Goal: Transaction & Acquisition: Subscribe to service/newsletter

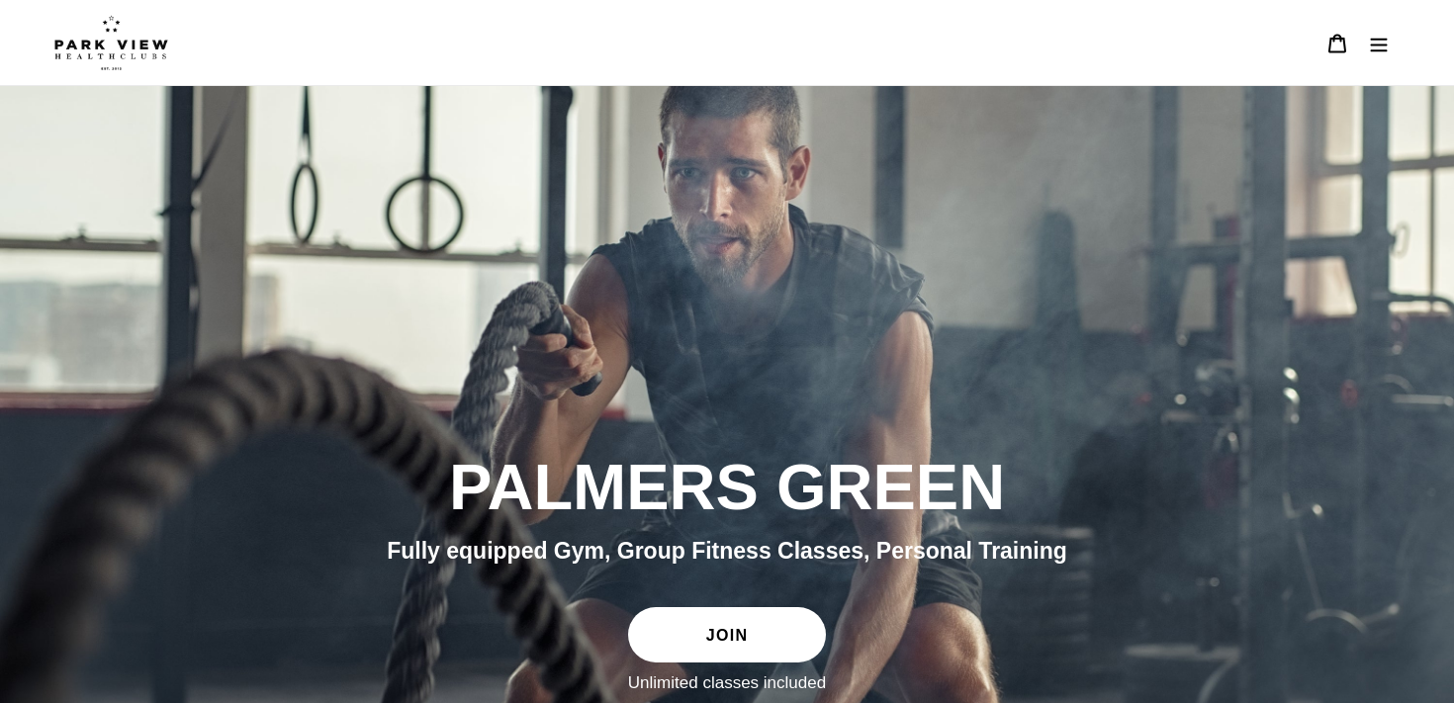
click at [1377, 50] on icon "Menu" at bounding box center [1379, 45] width 17 height 14
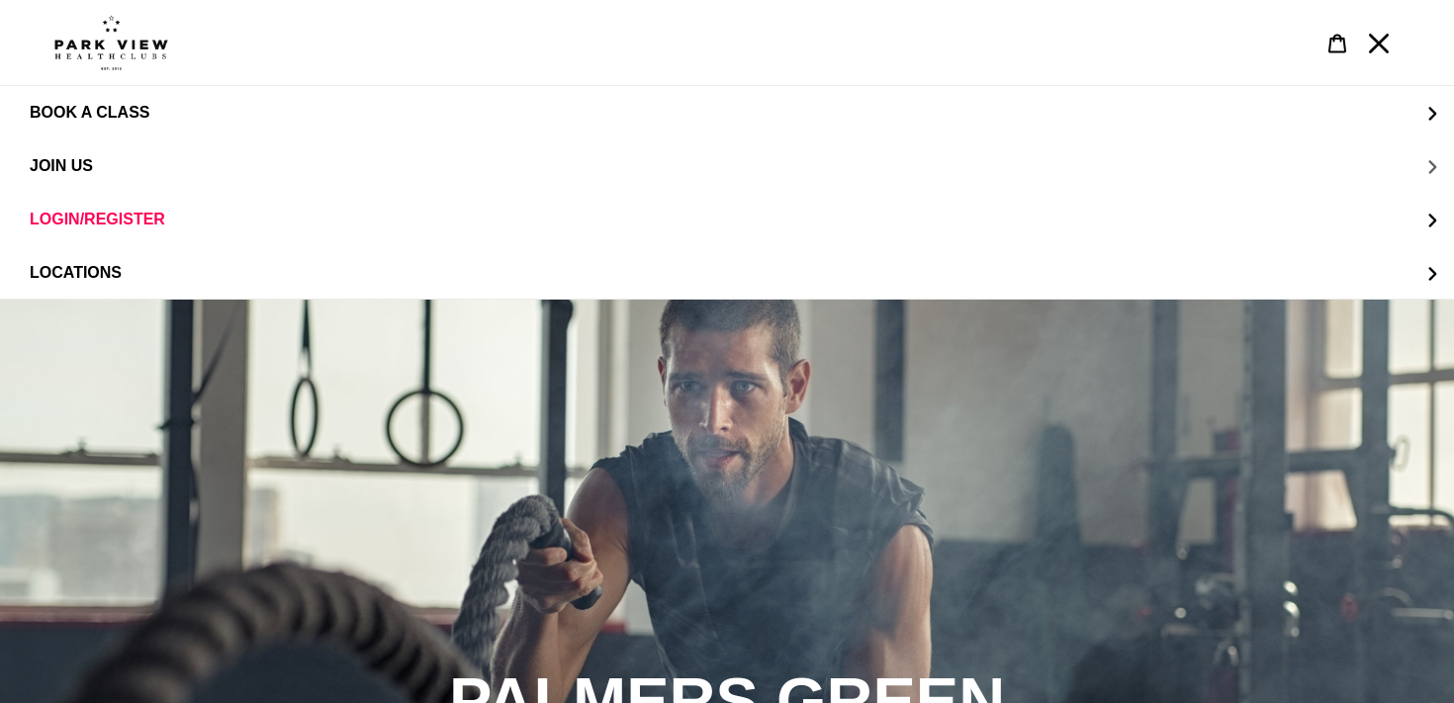
click at [69, 165] on span "JOIN US" at bounding box center [61, 166] width 63 height 18
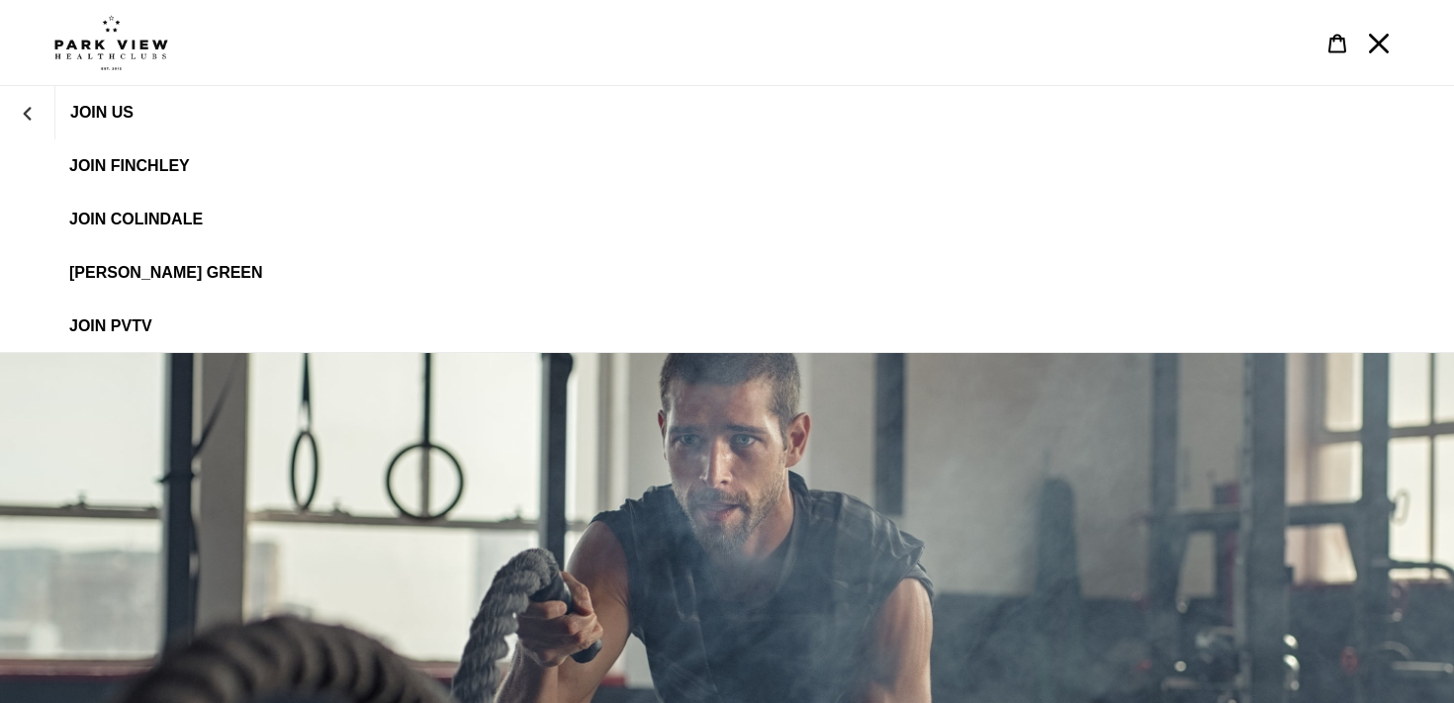
click at [166, 271] on span "[PERSON_NAME] Green" at bounding box center [166, 273] width 194 height 18
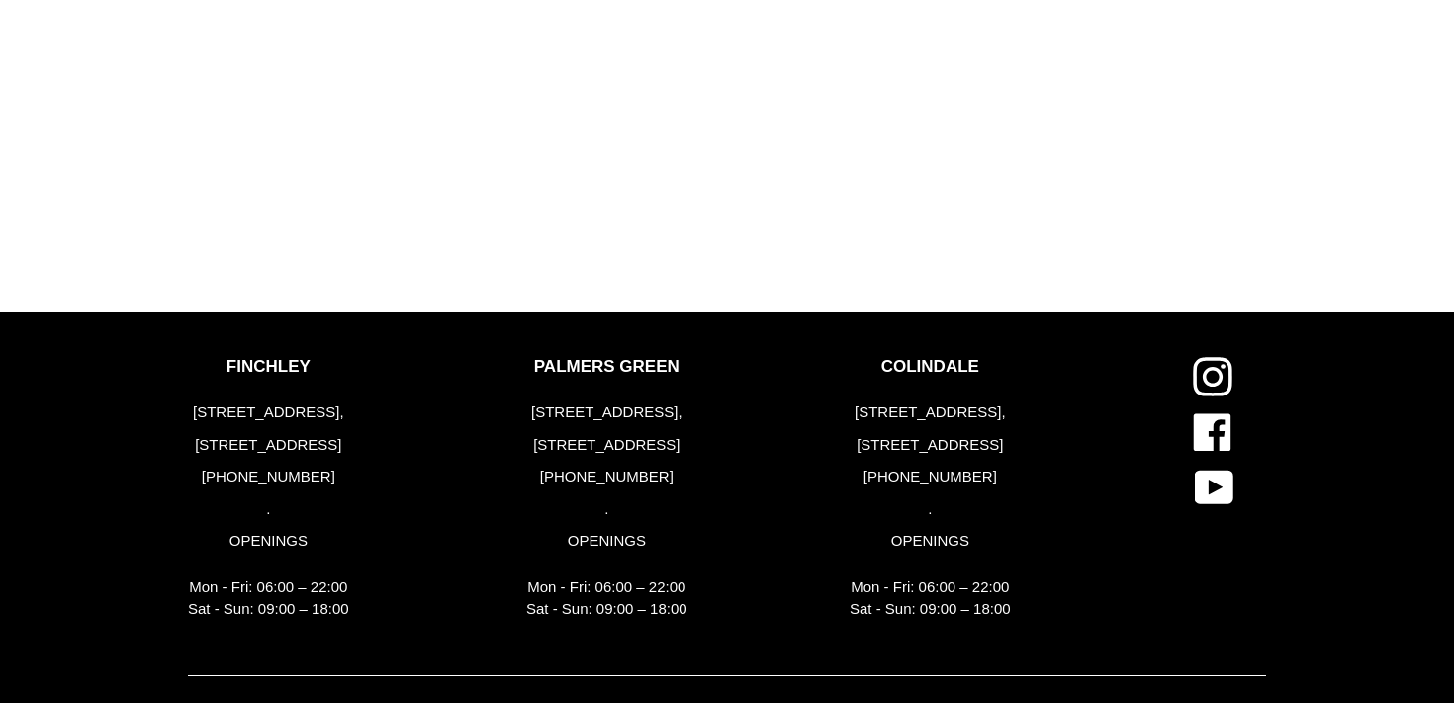
scroll to position [2579, 0]
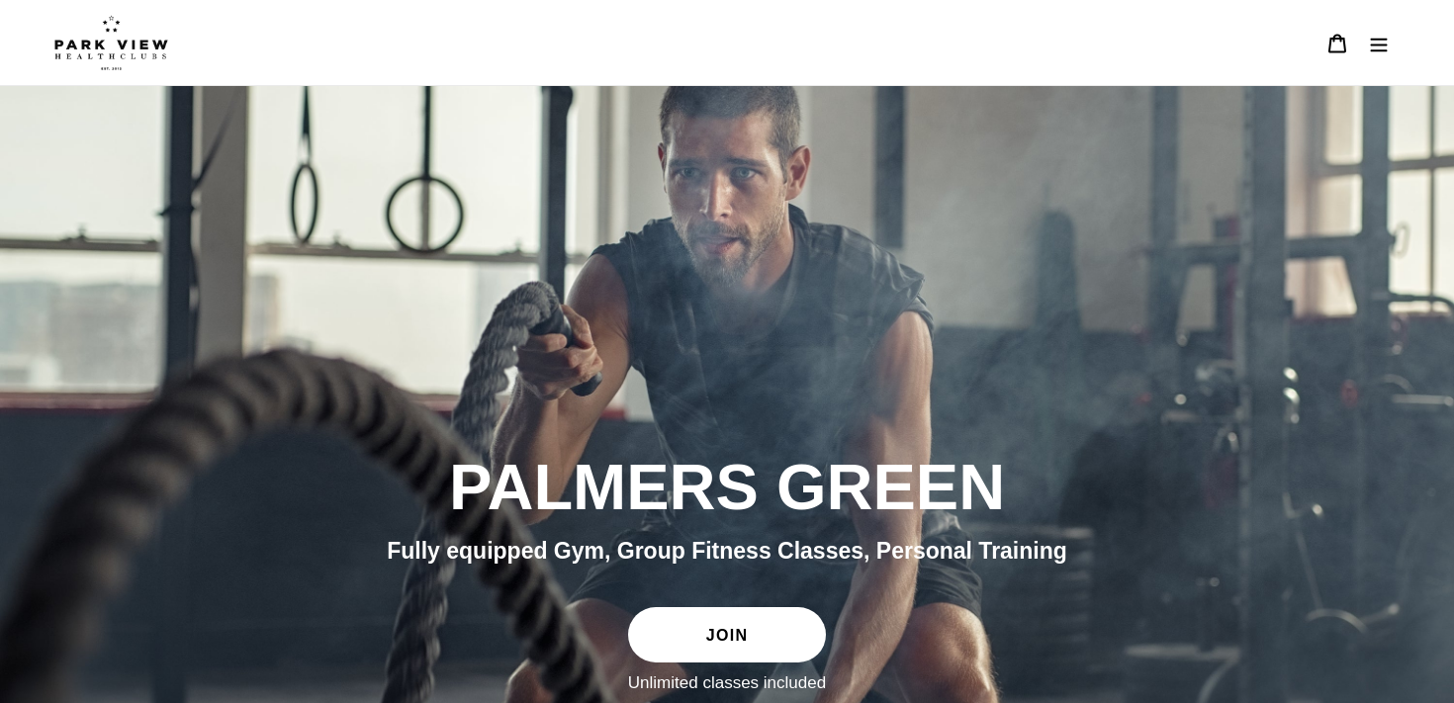
click at [1365, 56] on button "Menu" at bounding box center [1379, 43] width 42 height 43
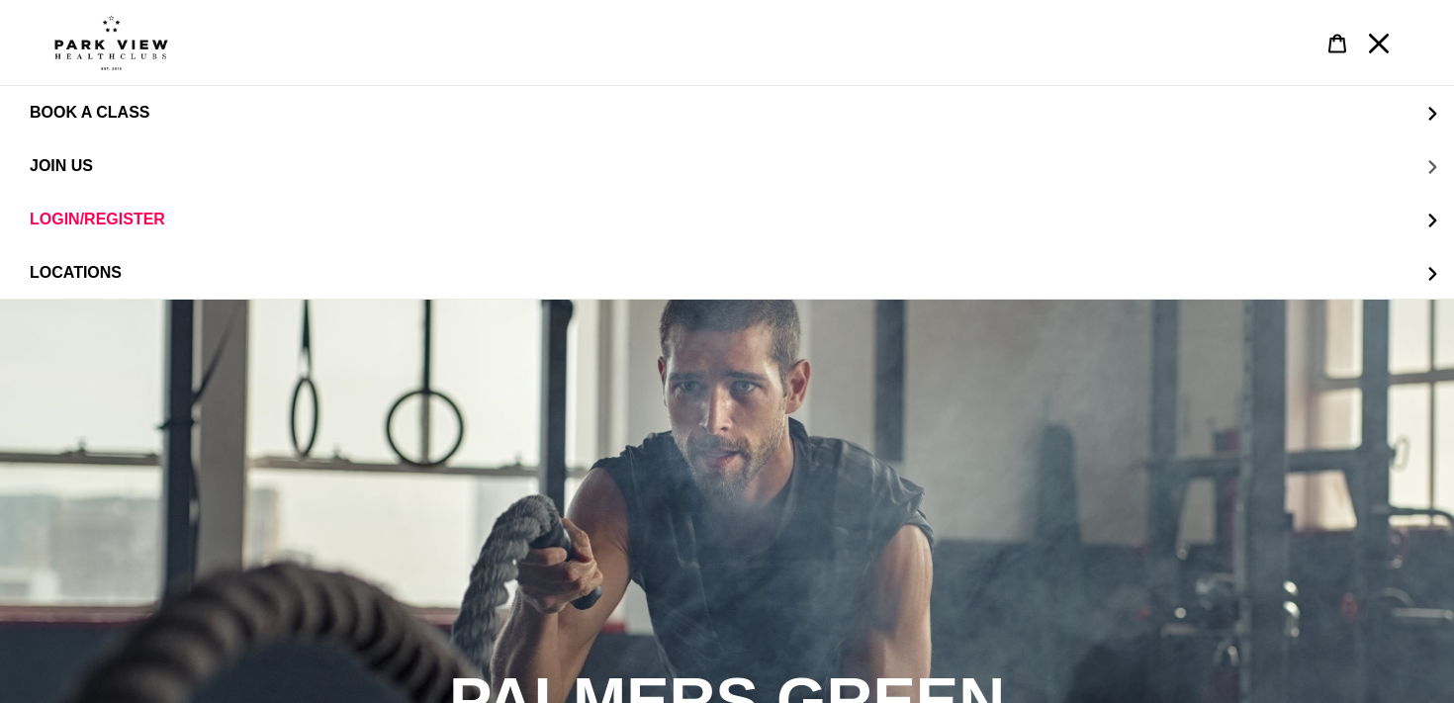
click at [69, 160] on span "JOIN US" at bounding box center [61, 166] width 63 height 18
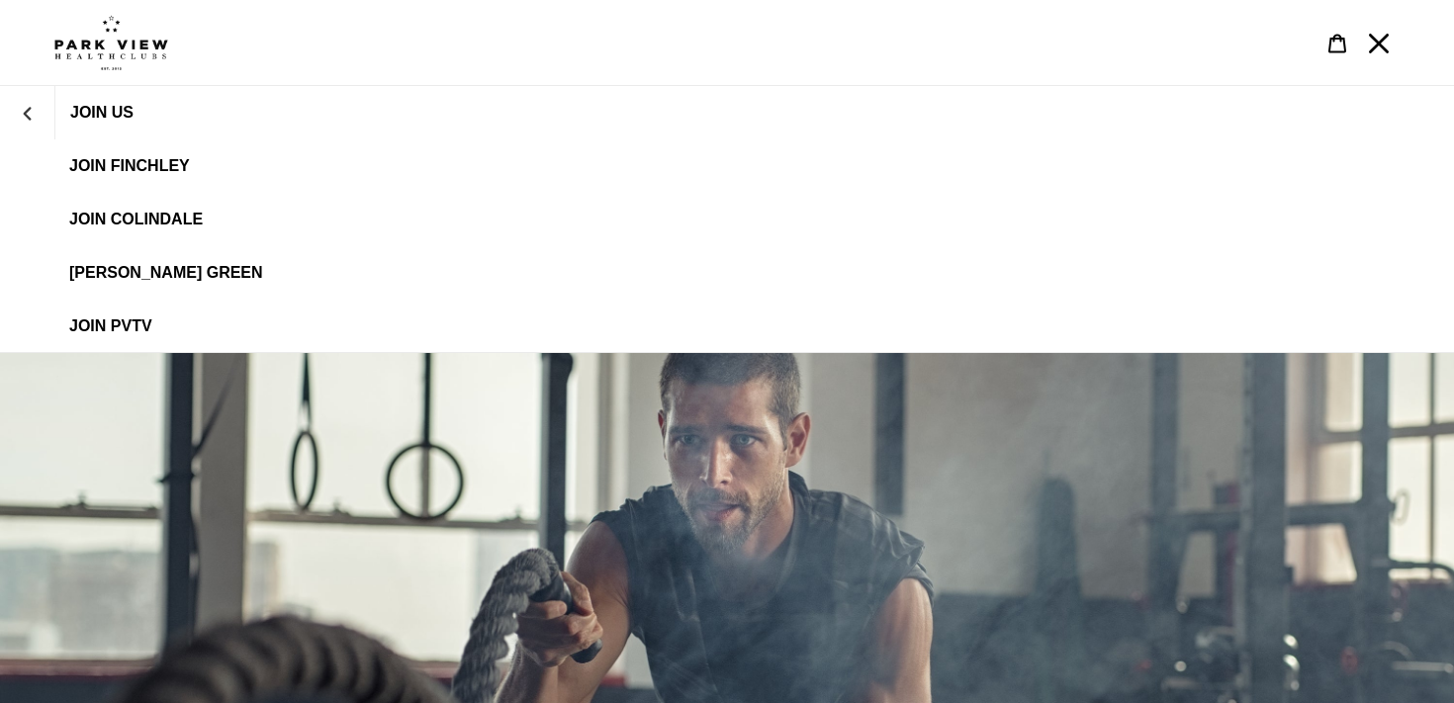
click at [145, 264] on span "[PERSON_NAME] Green" at bounding box center [166, 273] width 194 height 18
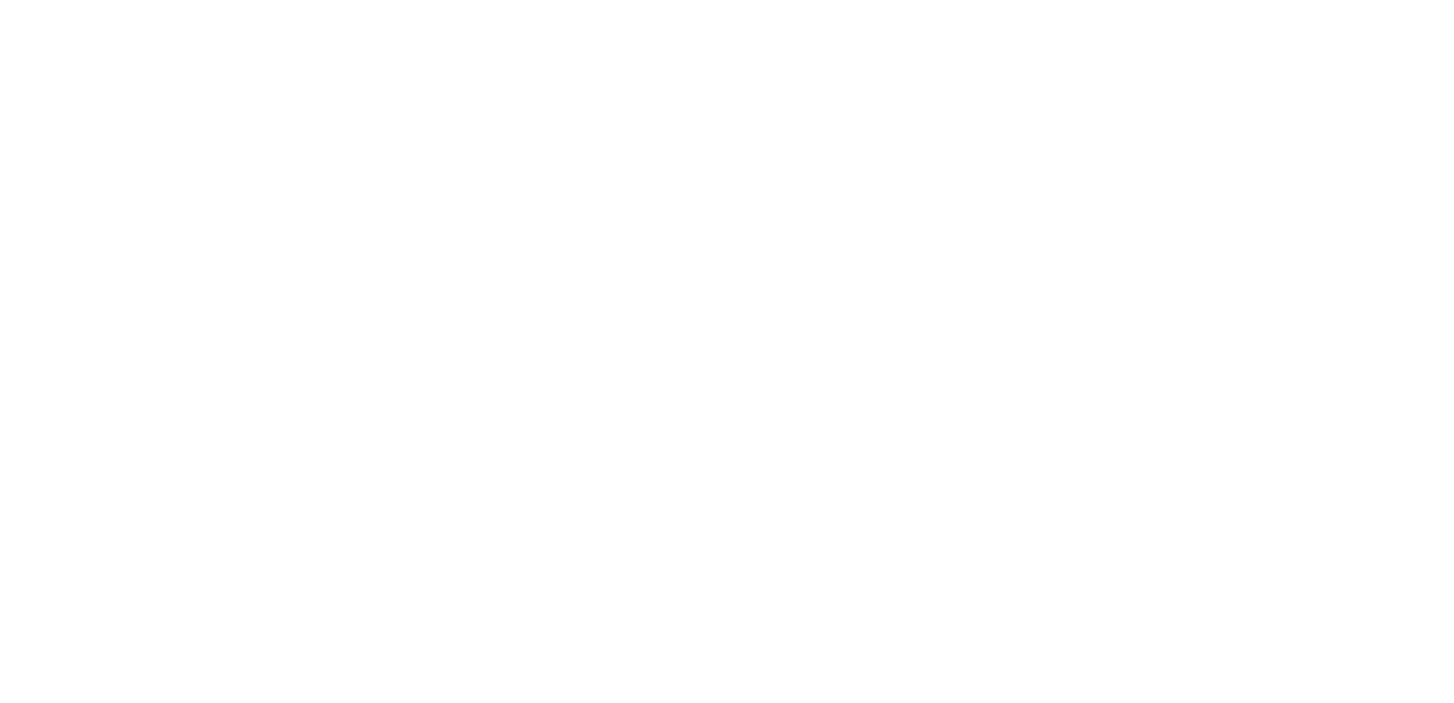
scroll to position [2031, 0]
